Goal: Use online tool/utility: Utilize a website feature to perform a specific function

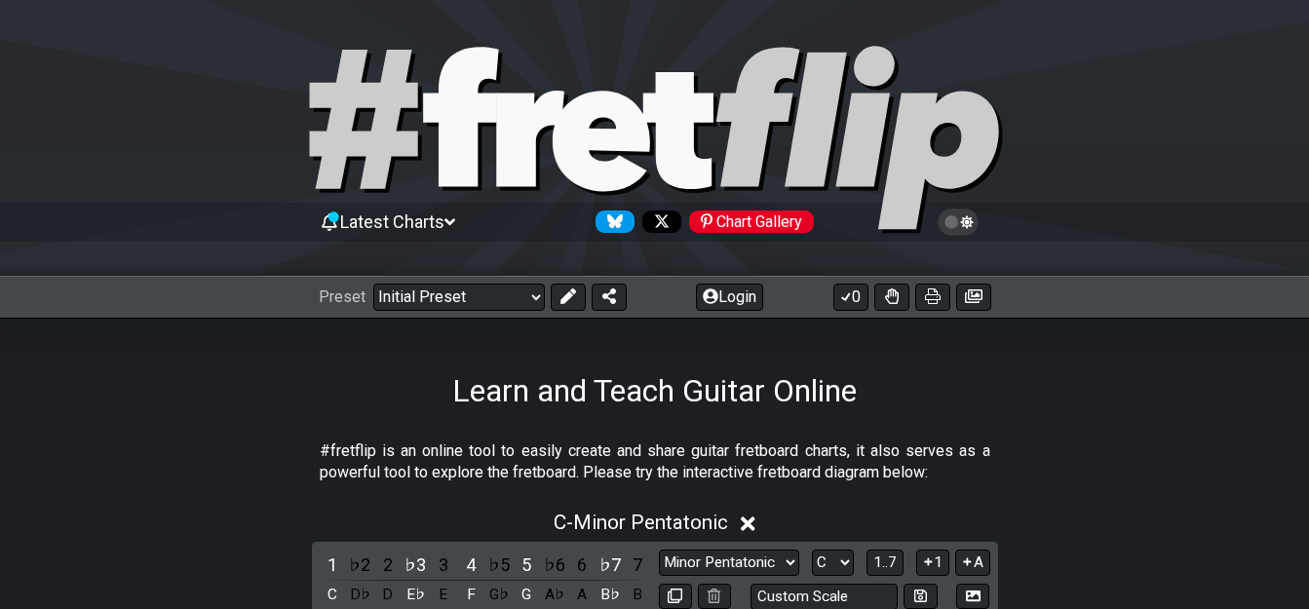
scroll to position [390, 0]
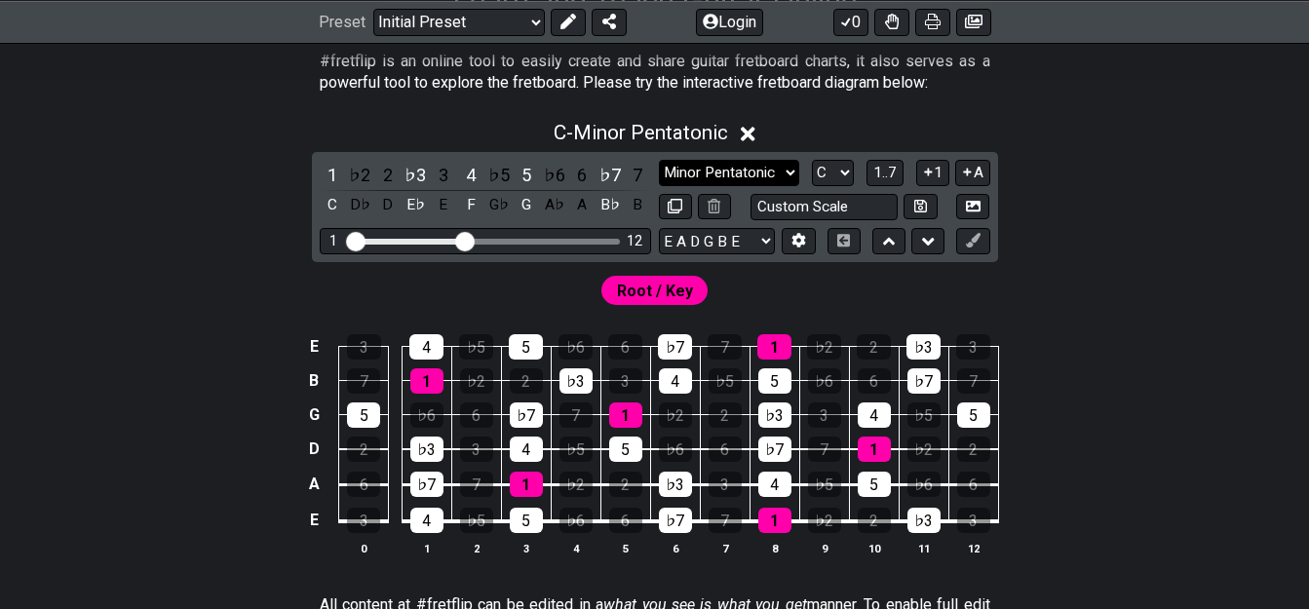
click at [742, 171] on select "Minor Pentatonic Click to edit Minor Pentatonic Major Pentatonic Minor Blues Ma…" at bounding box center [729, 173] width 140 height 26
click at [659, 160] on select "Minor Pentatonic Click to edit Minor Pentatonic Major Pentatonic Minor Blues Ma…" at bounding box center [729, 173] width 140 height 26
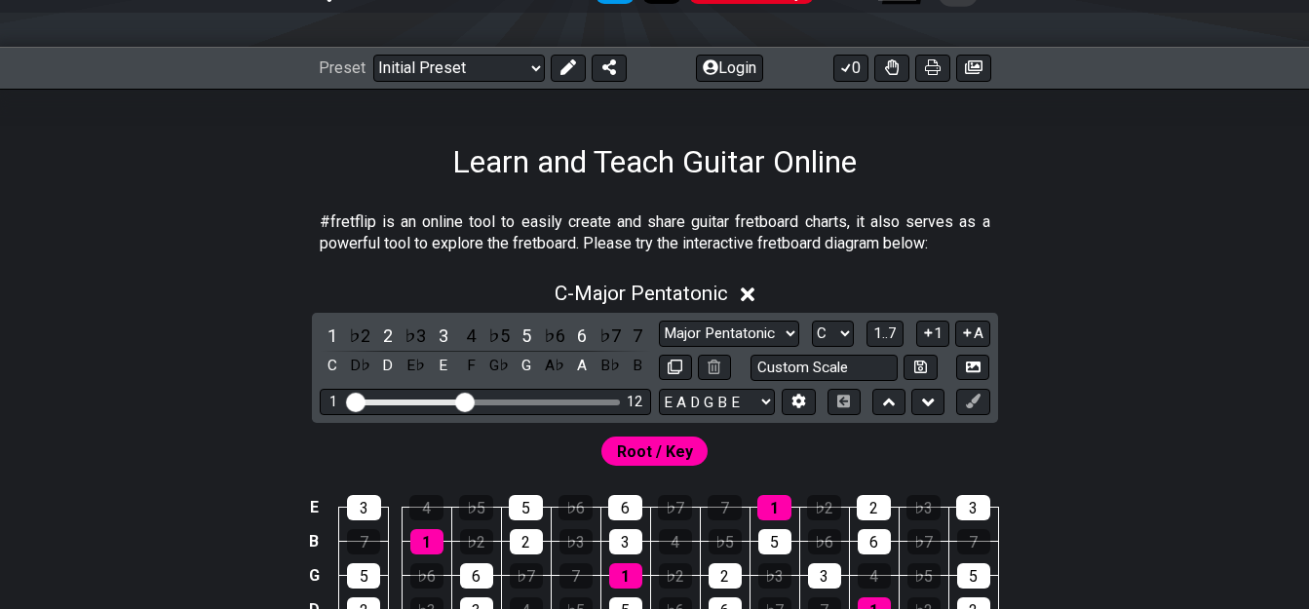
scroll to position [195, 0]
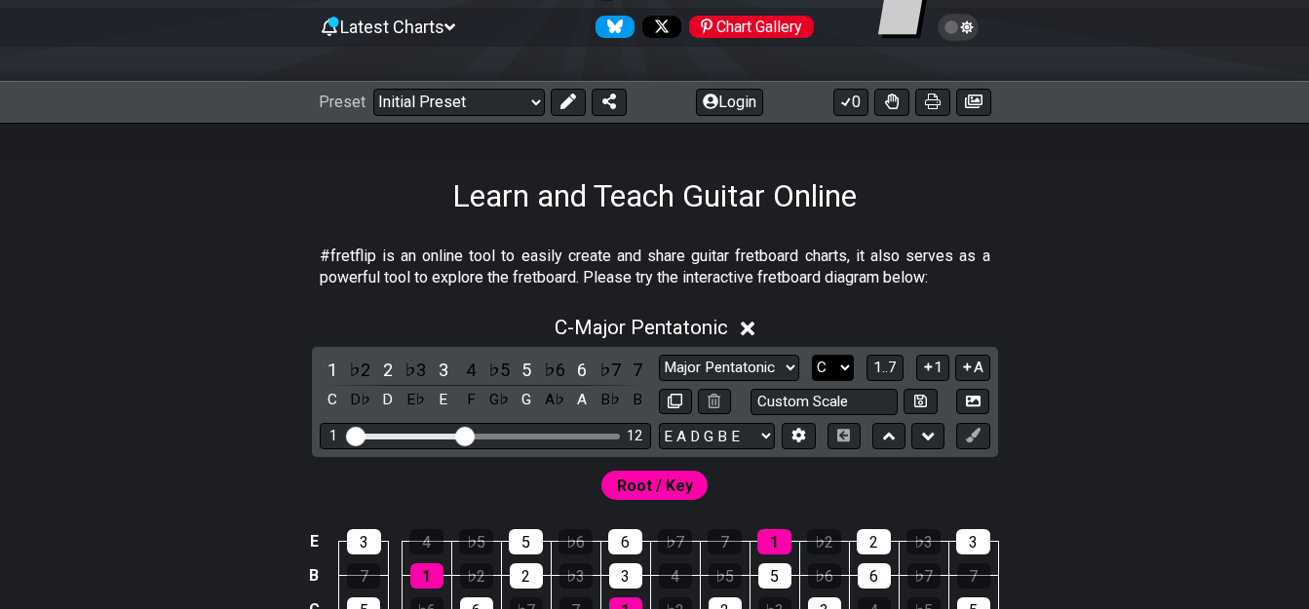
click at [838, 371] on select "A♭ A A♯ B♭ B C C♯ D♭ D D♯ E♭ E F F♯ G♭ G G♯" at bounding box center [833, 368] width 42 height 26
click at [812, 355] on select "A♭ A A♯ B♭ B C C♯ D♭ D D♯ E♭ E F F♯ G♭ G G♯" at bounding box center [833, 368] width 42 height 26
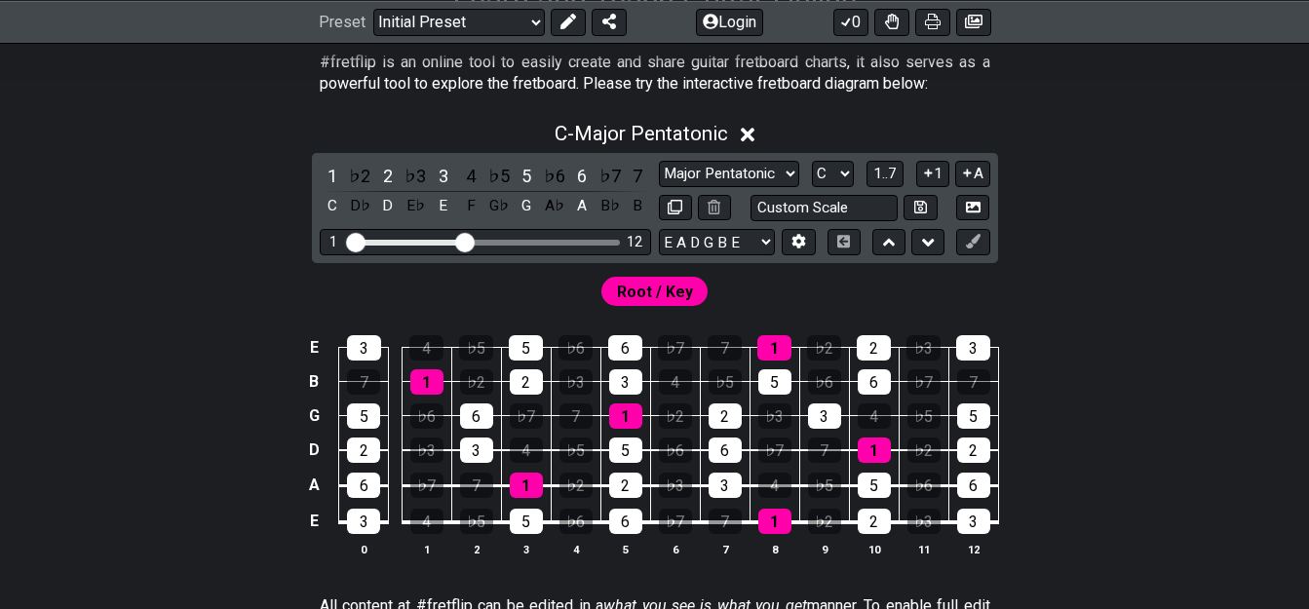
scroll to position [390, 0]
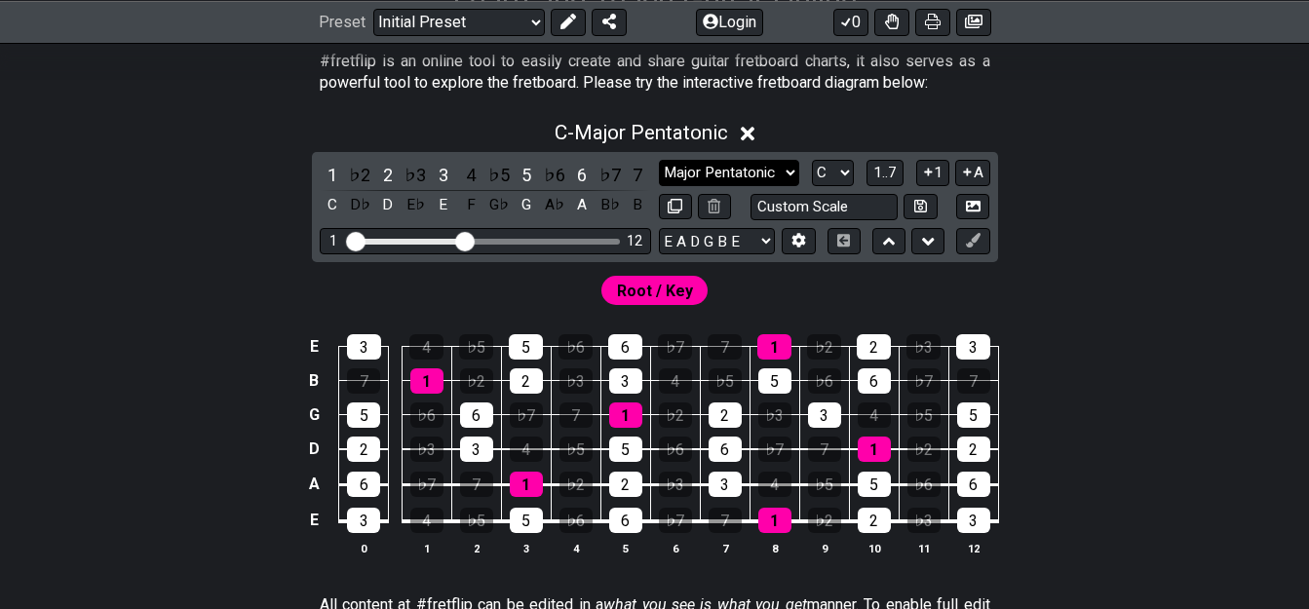
click at [760, 164] on select "Minor Pentatonic Click to edit Minor Pentatonic Major Pentatonic Minor Blues Ma…" at bounding box center [729, 173] width 140 height 26
click at [659, 160] on select "Minor Pentatonic Click to edit Minor Pentatonic Major Pentatonic Minor Blues Ma…" at bounding box center [729, 173] width 140 height 26
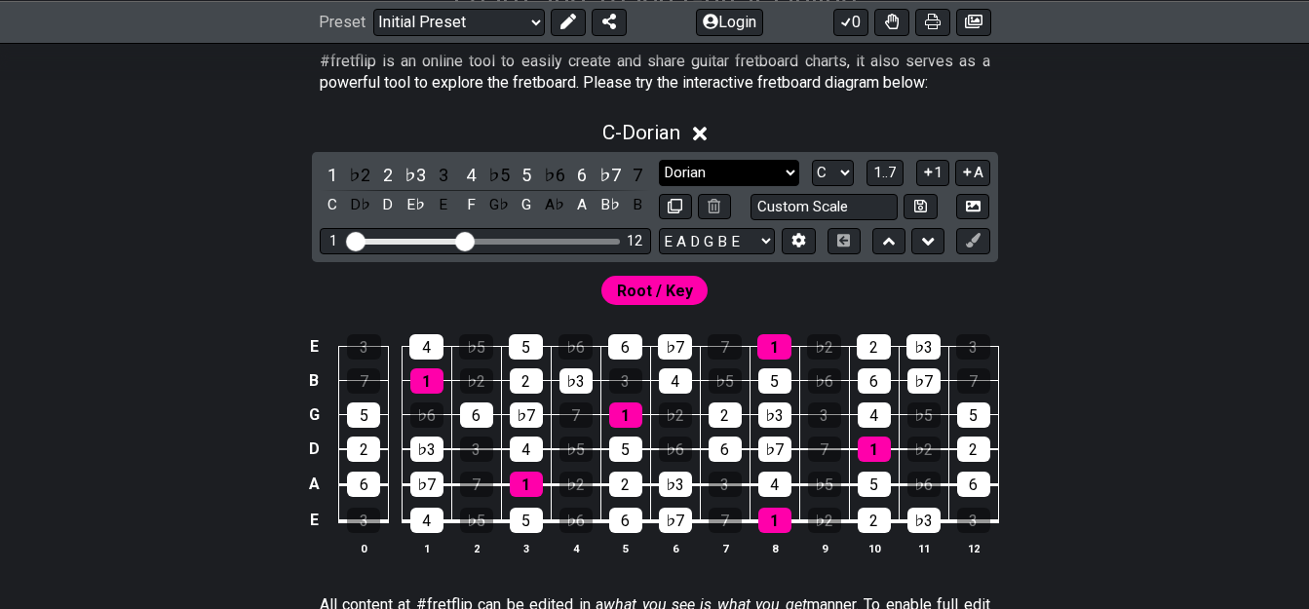
click at [766, 172] on select "Minor Pentatonic Click to edit Minor Pentatonic Major Pentatonic Minor Blues Ma…" at bounding box center [729, 173] width 140 height 26
select select "Major"
click at [659, 160] on select "Minor Pentatonic Click to edit Minor Pentatonic Major Pentatonic Minor Blues Ma…" at bounding box center [729, 173] width 140 height 26
